Goal: Task Accomplishment & Management: Use online tool/utility

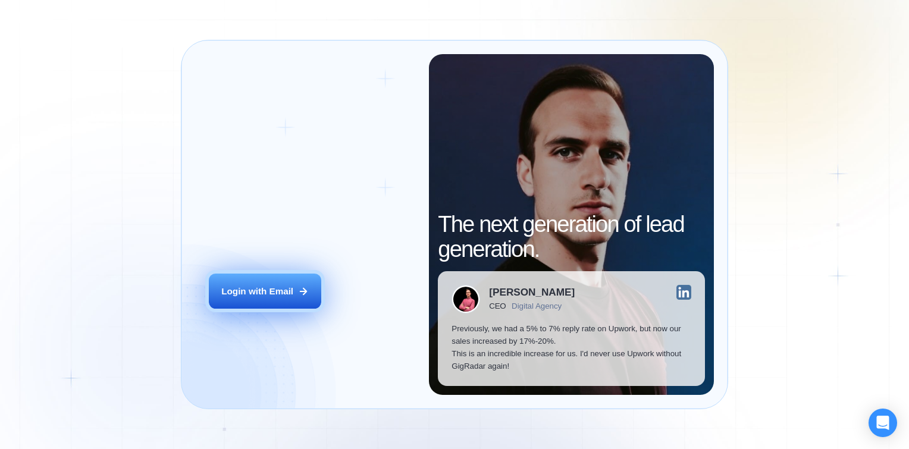
click at [283, 276] on button "Login with Email" at bounding box center [265, 291] width 112 height 35
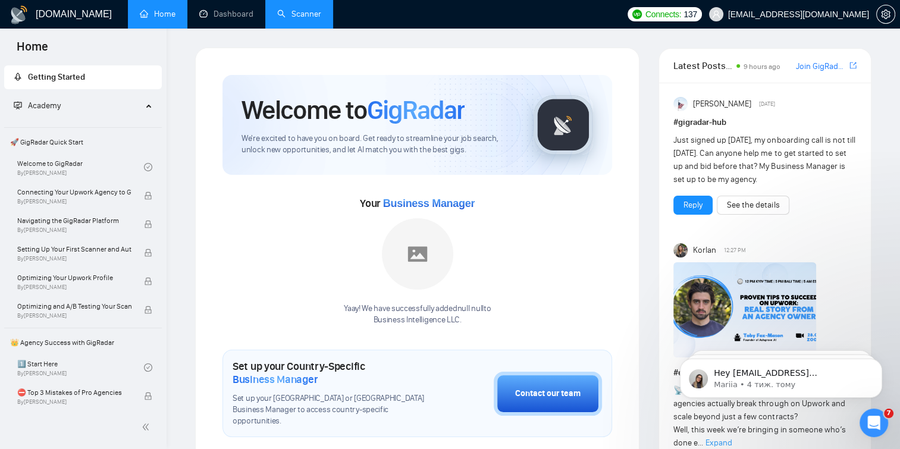
click at [307, 19] on link "Scanner" at bounding box center [299, 14] width 44 height 10
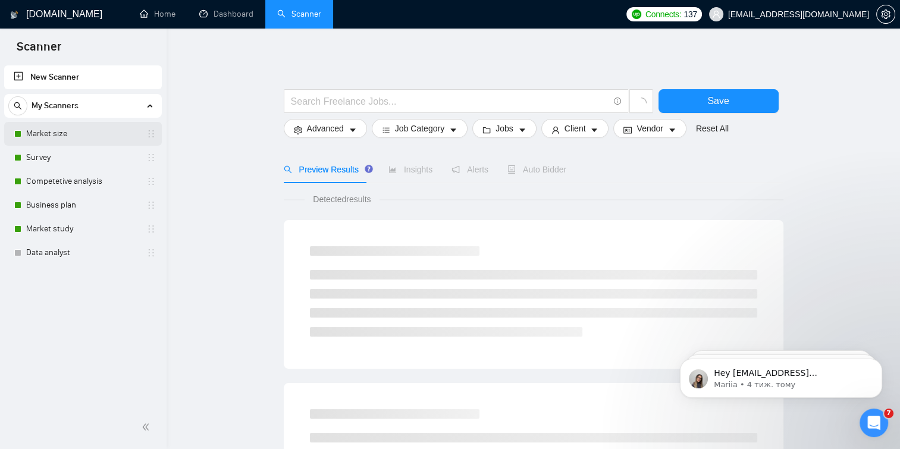
click at [119, 128] on link "Market size" at bounding box center [82, 134] width 113 height 24
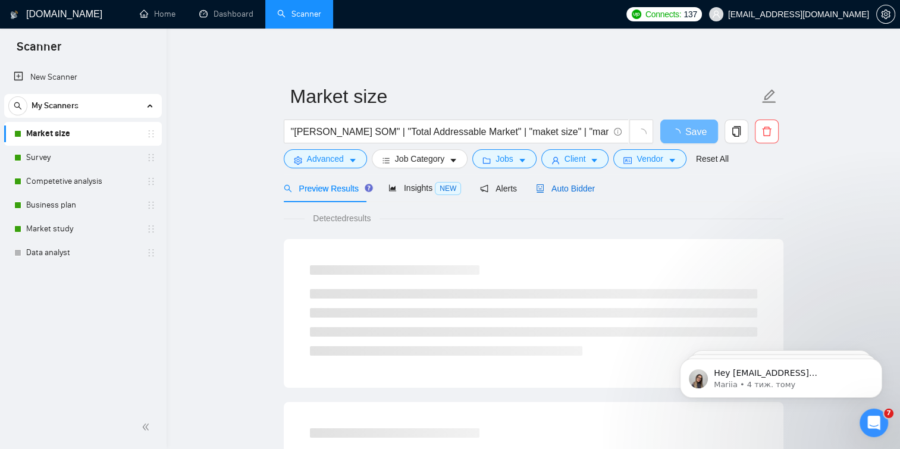
click at [538, 184] on span "Auto Bidder" at bounding box center [565, 189] width 59 height 10
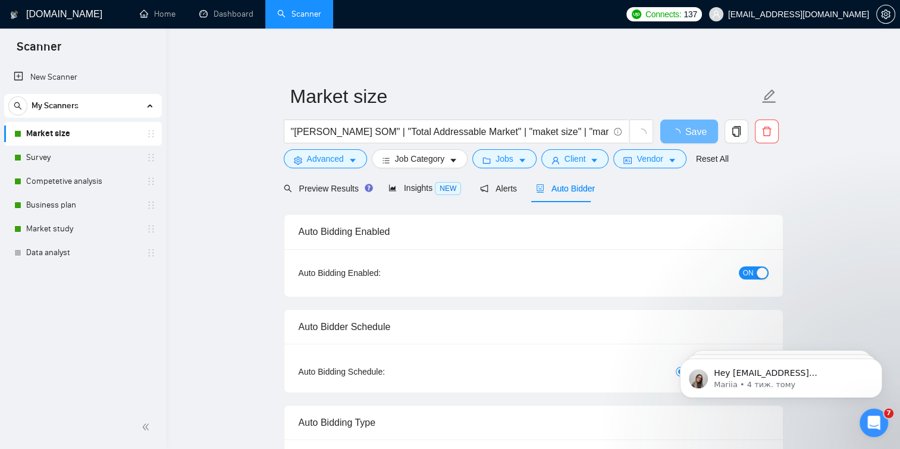
checkbox input "true"
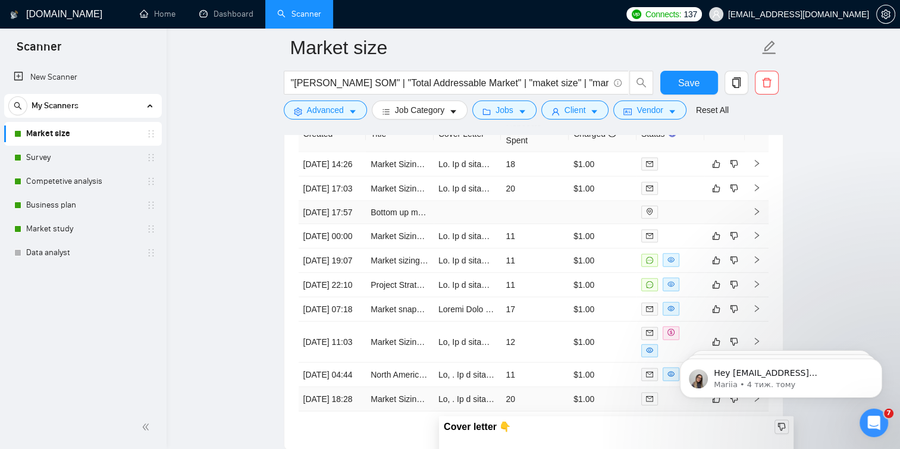
scroll to position [3185, 0]
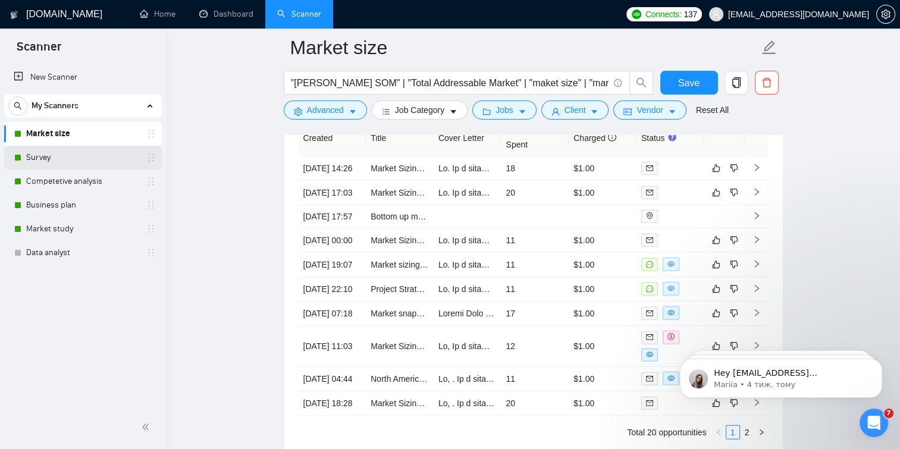
click at [110, 156] on link "Survey" at bounding box center [82, 158] width 113 height 24
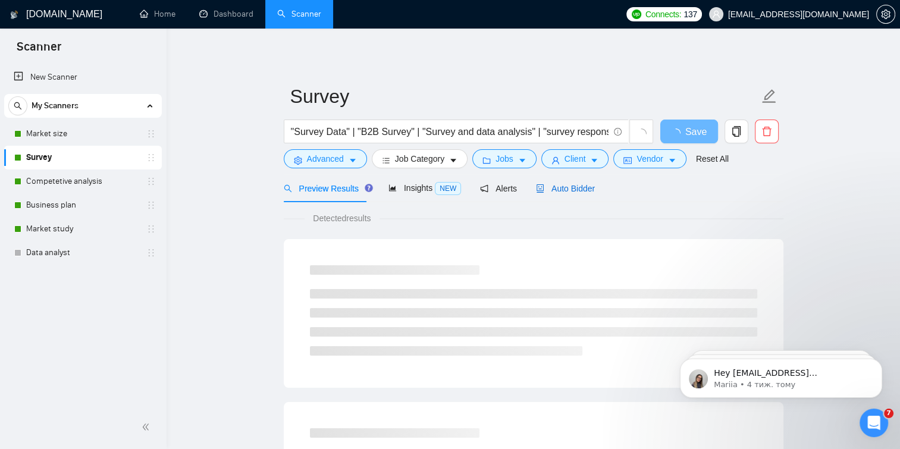
click at [559, 191] on span "Auto Bidder" at bounding box center [565, 189] width 59 height 10
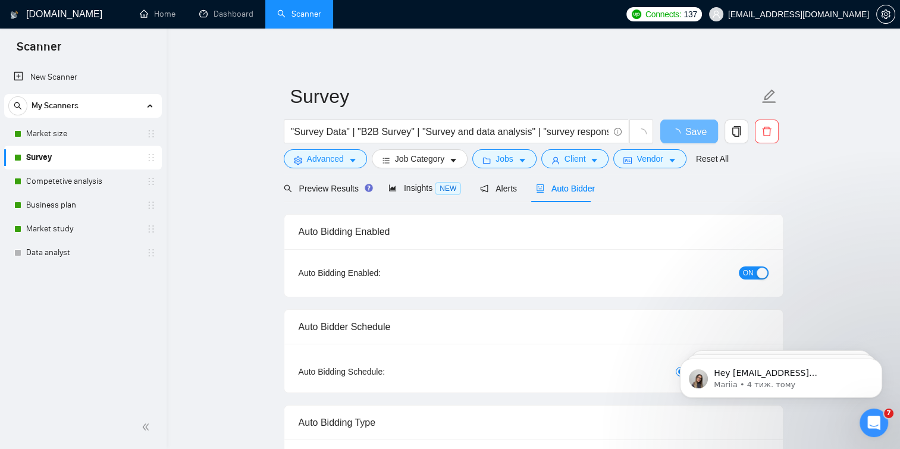
checkbox input "true"
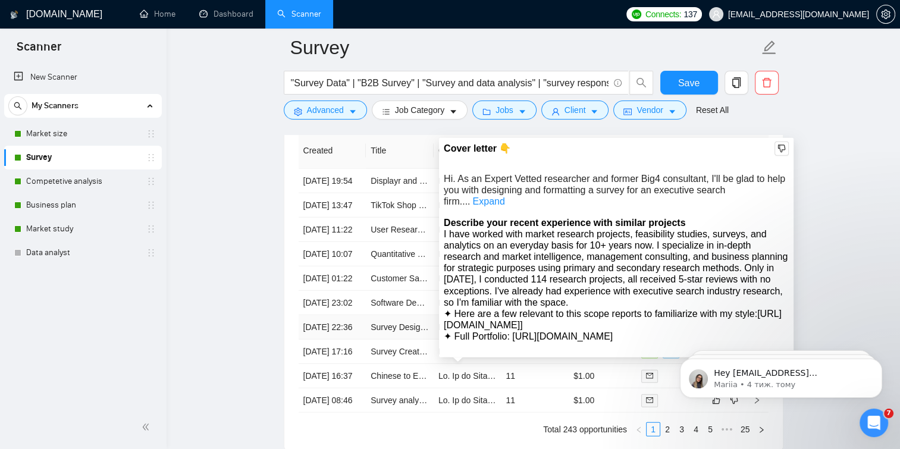
scroll to position [3125, 0]
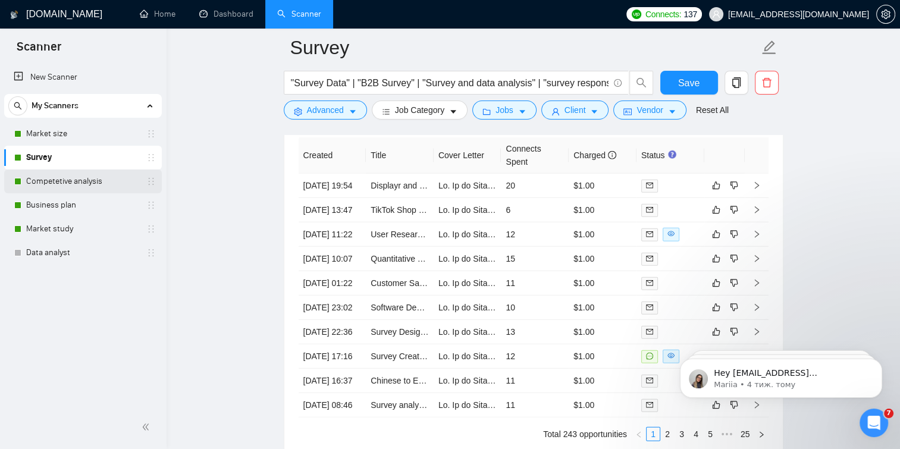
click at [100, 180] on link "Competetive analysis" at bounding box center [82, 181] width 113 height 24
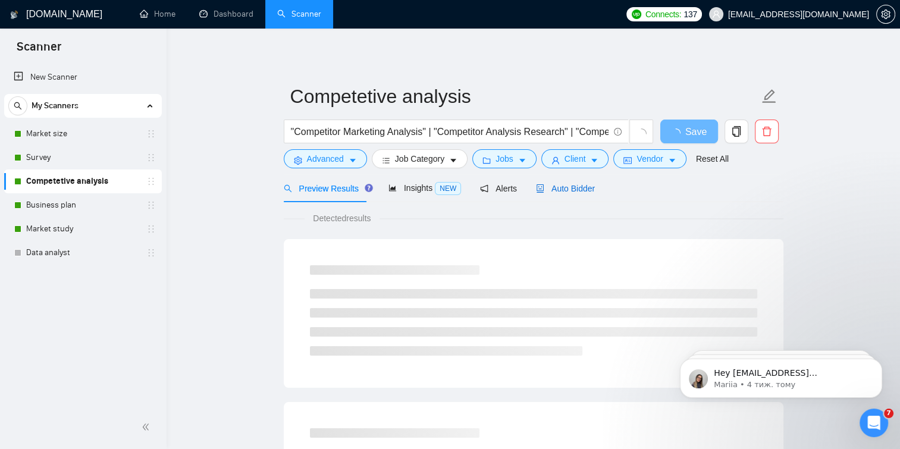
click at [540, 187] on span "Auto Bidder" at bounding box center [565, 189] width 59 height 10
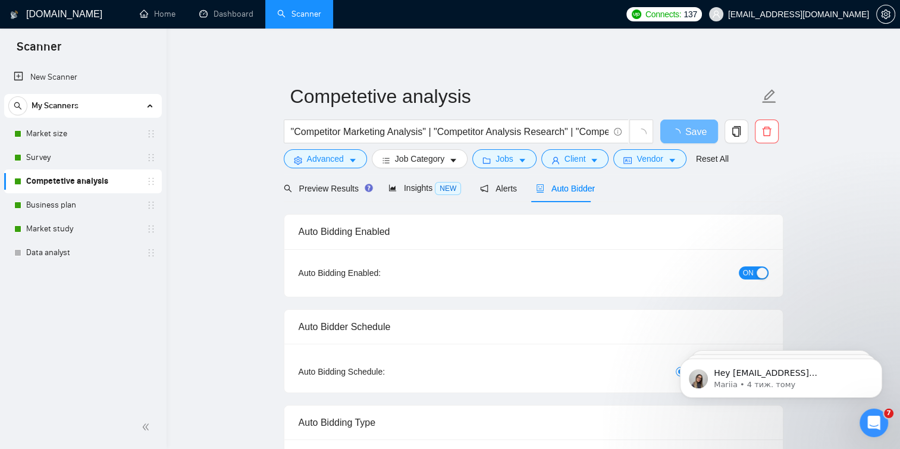
checkbox input "true"
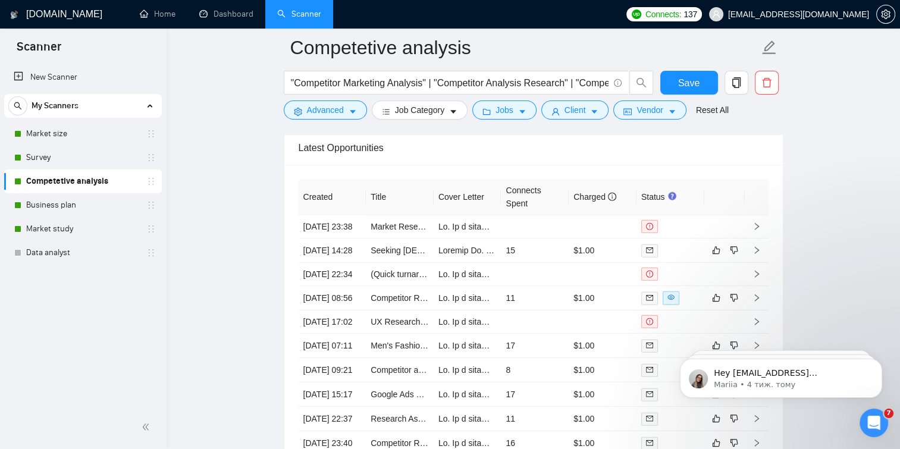
scroll to position [3147, 0]
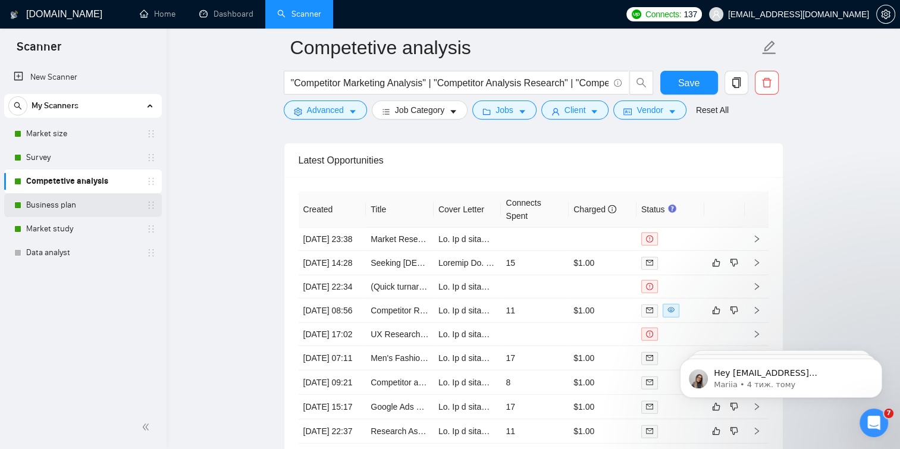
click at [112, 200] on link "Business plan" at bounding box center [82, 205] width 113 height 24
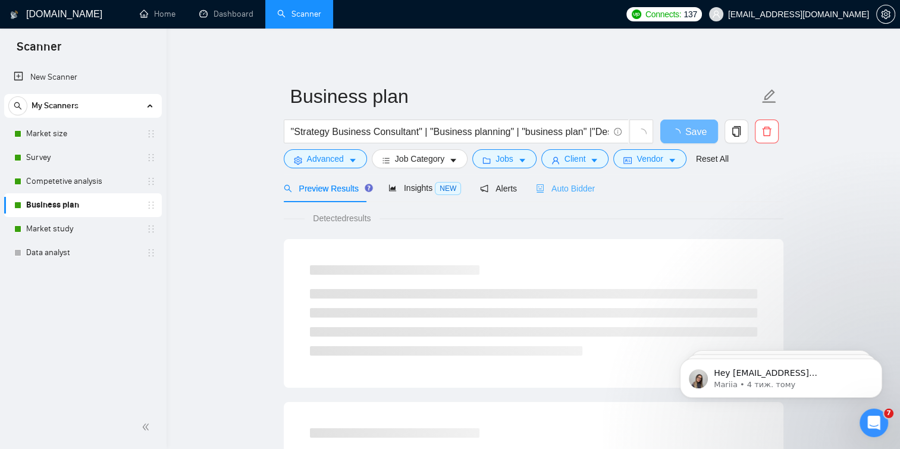
click at [536, 197] on div "Auto Bidder" at bounding box center [565, 188] width 59 height 28
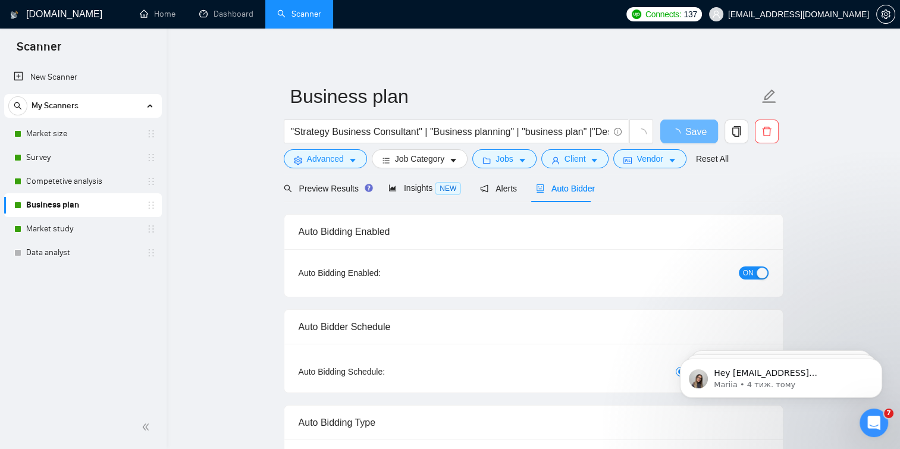
checkbox input "true"
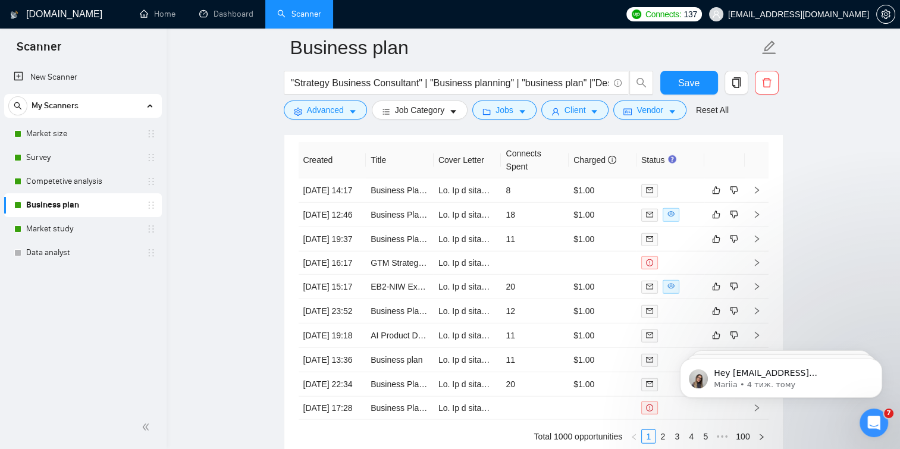
scroll to position [3144, 0]
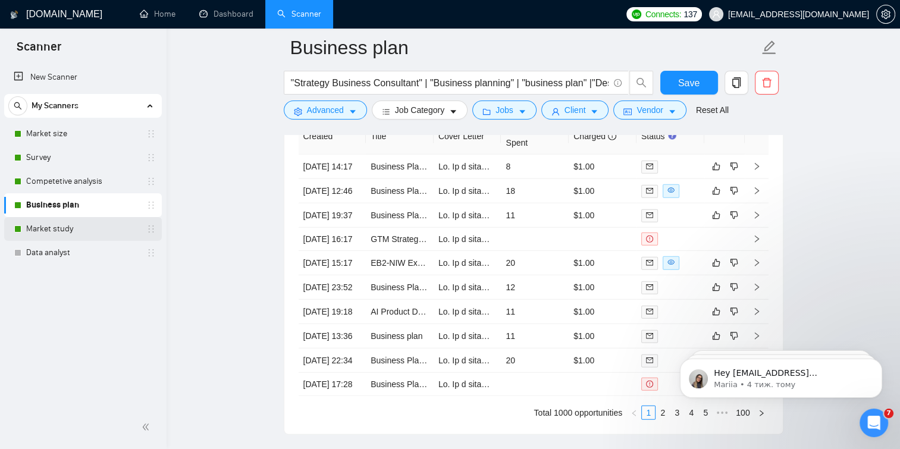
click at [88, 233] on link "Market study" at bounding box center [82, 229] width 113 height 24
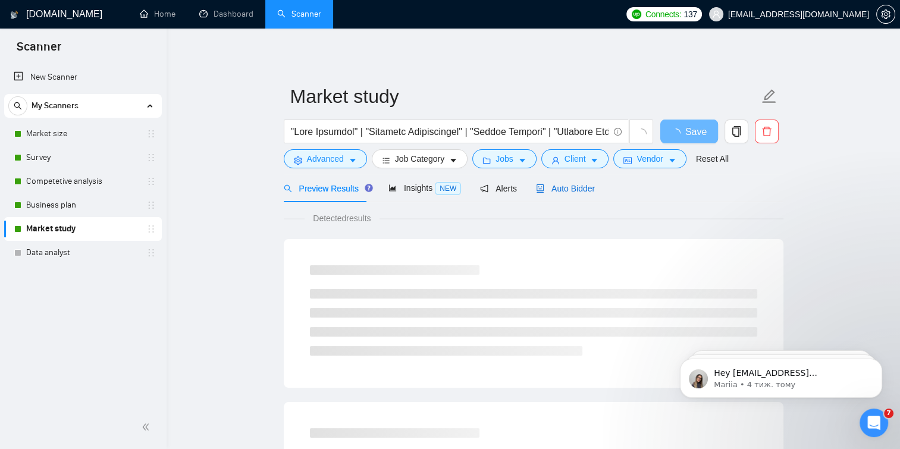
click at [566, 182] on div "Auto Bidder" at bounding box center [565, 188] width 59 height 13
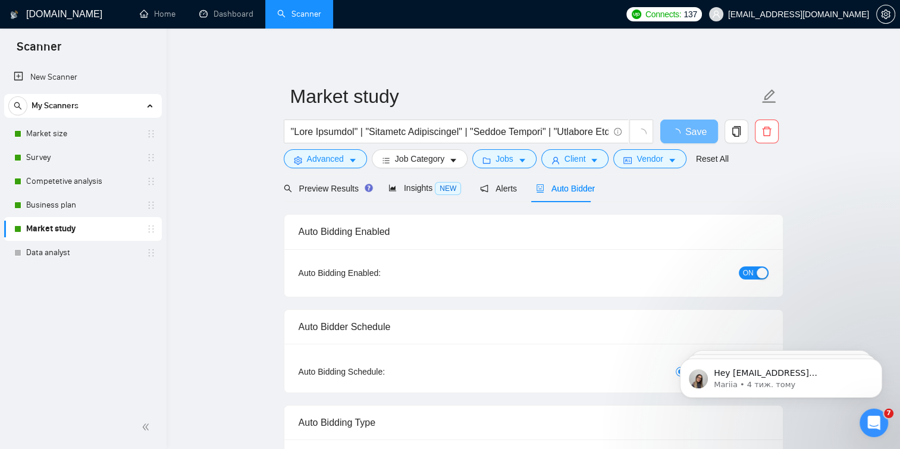
checkbox input "true"
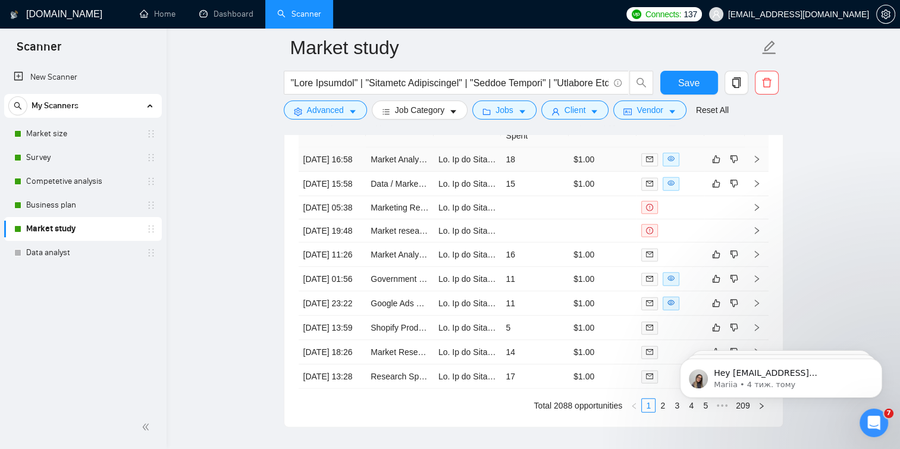
scroll to position [3201, 0]
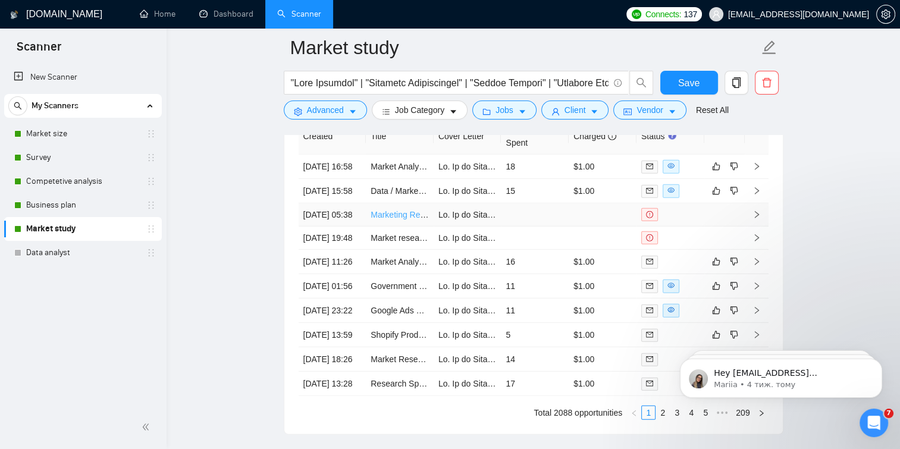
drag, startPoint x: 403, startPoint y: 247, endPoint x: 395, endPoint y: 243, distance: 8.6
